Goal: Transaction & Acquisition: Purchase product/service

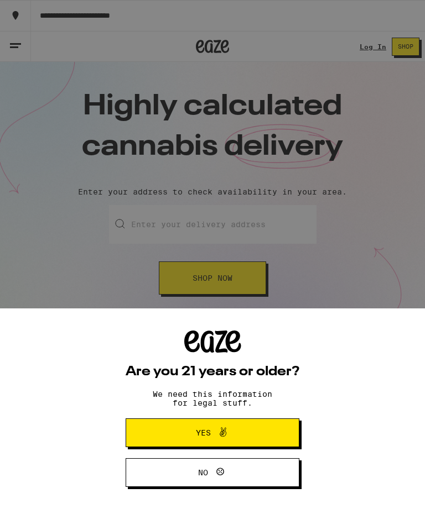
click at [253, 438] on span "Yes" at bounding box center [212, 433] width 84 height 14
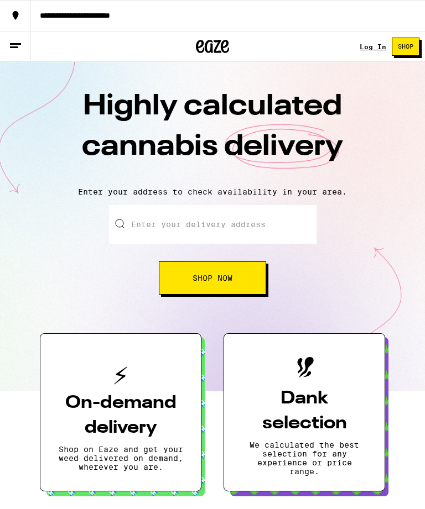
click at [374, 43] on link "Log In" at bounding box center [372, 46] width 27 height 7
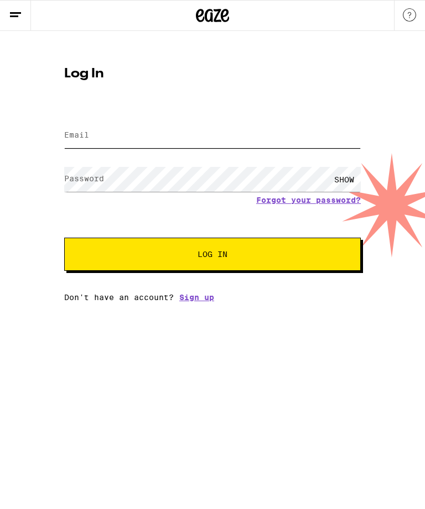
click at [77, 142] on input "Email" at bounding box center [212, 135] width 296 height 25
type input "[PERSON_NAME][EMAIL_ADDRESS][PERSON_NAME][DOMAIN_NAME]"
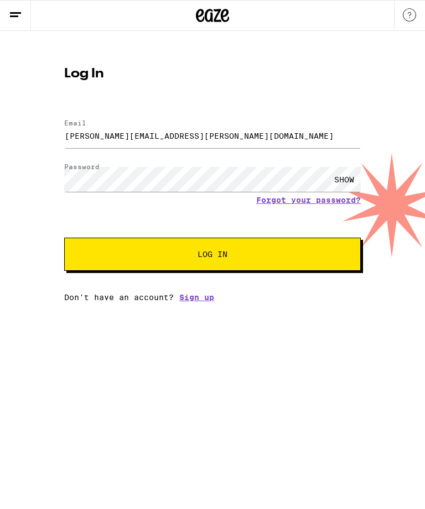
click at [322, 257] on button "Log In" at bounding box center [212, 254] width 296 height 33
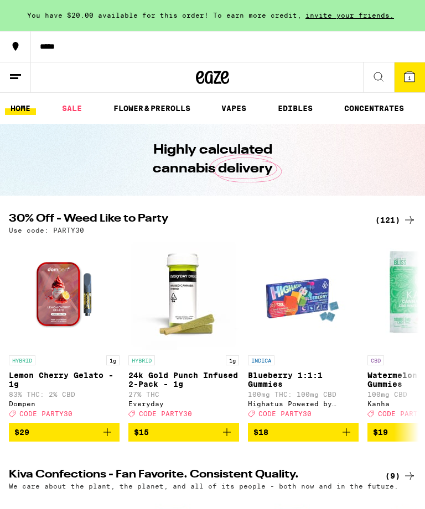
click at [239, 111] on link "VAPES" at bounding box center [234, 108] width 36 height 13
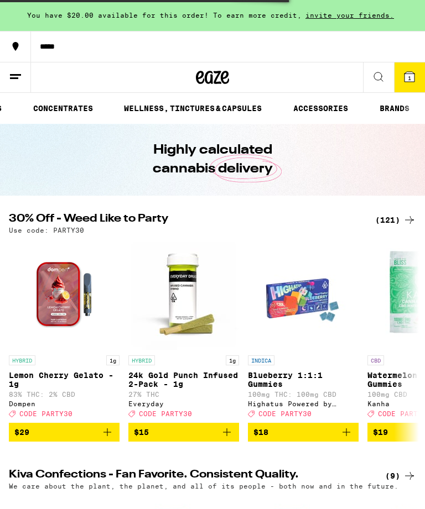
scroll to position [0, 328]
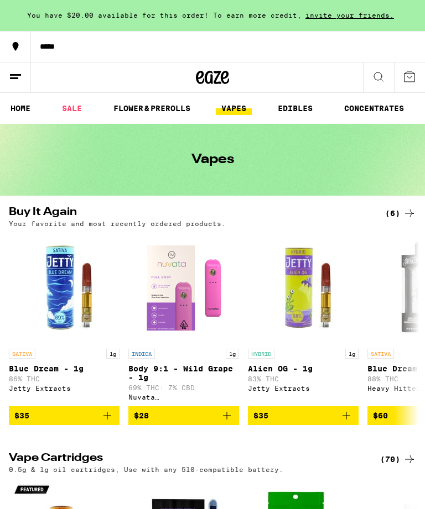
click at [15, 78] on line at bounding box center [14, 78] width 8 height 0
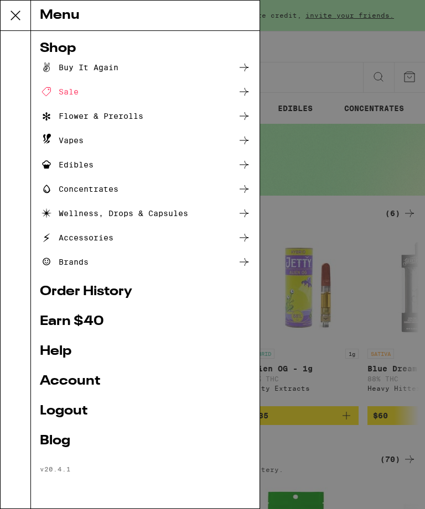
click at [247, 242] on icon at bounding box center [243, 237] width 13 height 13
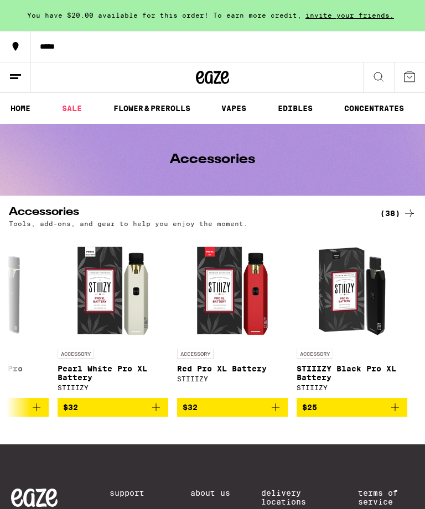
scroll to position [0, 4132]
